Goal: Information Seeking & Learning: Learn about a topic

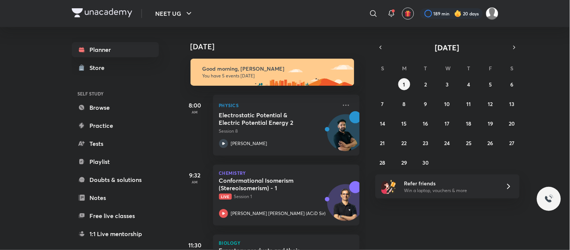
scroll to position [157, 0]
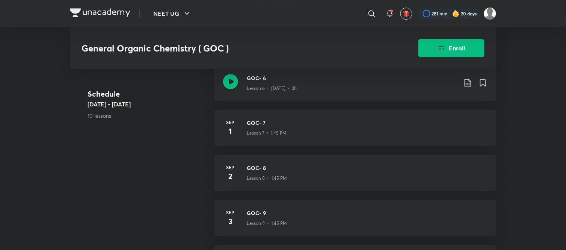
scroll to position [552, 0]
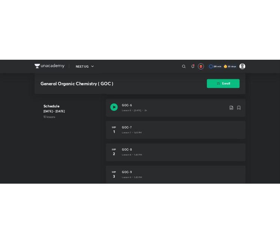
scroll to position [537, 0]
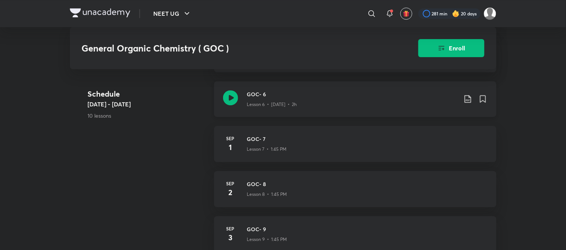
click at [466, 102] on icon at bounding box center [468, 98] width 9 height 9
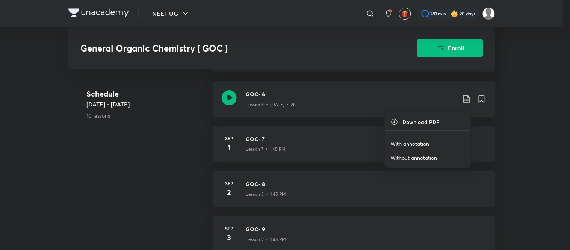
click at [416, 143] on p "With annotation" at bounding box center [410, 144] width 39 height 8
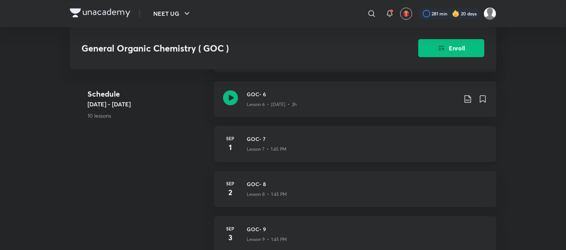
click at [386, 147] on div "Lesson 7 • 1:45 PM" at bounding box center [367, 148] width 240 height 10
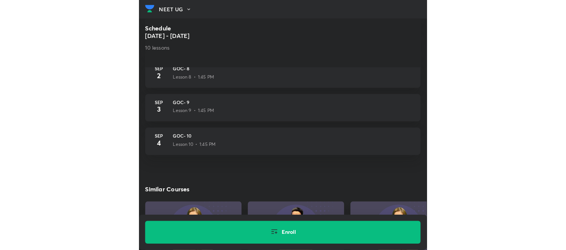
scroll to position [654, 0]
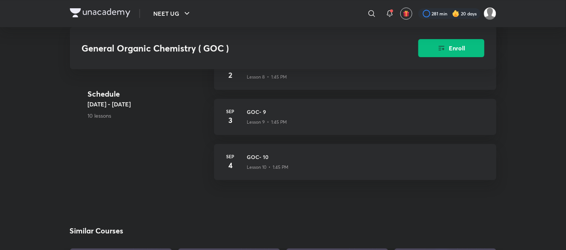
scroll to position [537, 0]
